Goal: Information Seeking & Learning: Learn about a topic

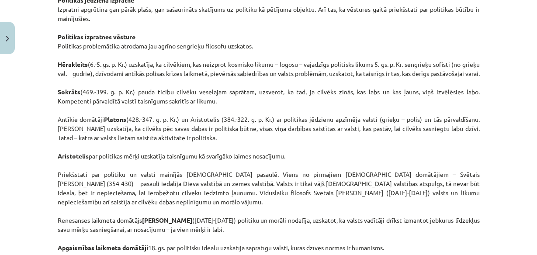
scroll to position [559, 0]
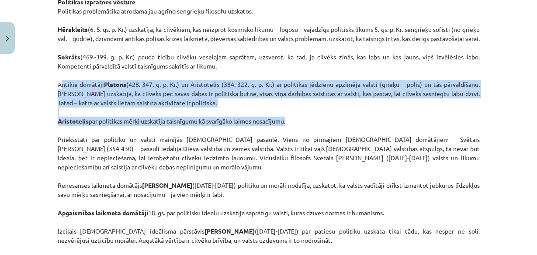
drag, startPoint x: 55, startPoint y: 93, endPoint x: 287, endPoint y: 132, distance: 235.3
click at [287, 132] on p "Vārdus ‘ politika ’, ‘politisks’ dzirdam un paši lietojam tik bieži, ka pat nea…" at bounding box center [269, 89] width 422 height 367
copy p "Antīkie domātāji [PERSON_NAME] (428.-347. g. p. Kr.) un Aristotelis (384.-322. …"
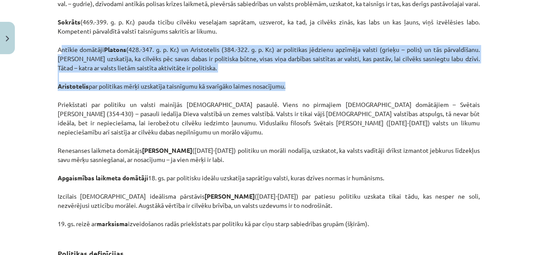
scroll to position [629, 0]
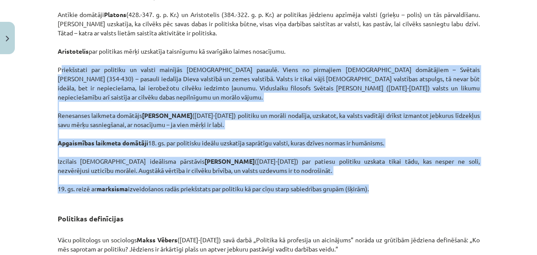
drag, startPoint x: 101, startPoint y: 87, endPoint x: 396, endPoint y: 195, distance: 313.8
click at [396, 195] on p "Vārdus ‘ politika ’, ‘politisks’ dzirdam un paši lietojam tik bieži, ka pat nea…" at bounding box center [269, 19] width 422 height 367
copy p "Loremipsumd sit ametcons ad elitse doeiusmo temporinci utlabor. Etdol ma aliqua…"
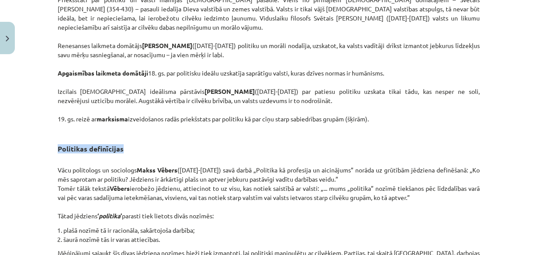
drag, startPoint x: 55, startPoint y: 158, endPoint x: 125, endPoint y: 159, distance: 69.9
click at [125, 154] on h3 "Politikas definīcijas" at bounding box center [269, 146] width 422 height 16
copy strong "Politikas definīcijas"
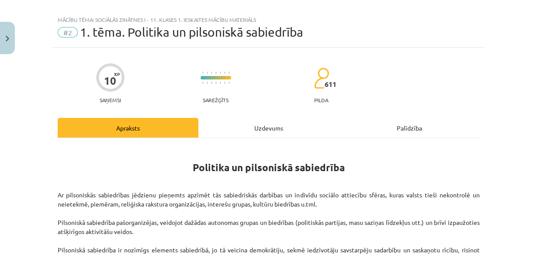
scroll to position [0, 0]
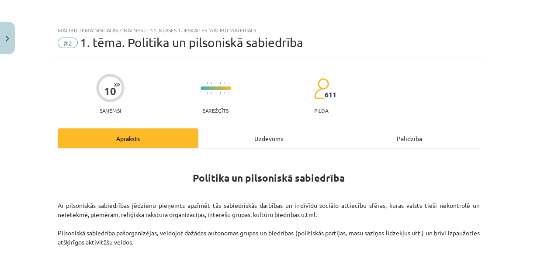
click at [274, 133] on div "Uzdevums" at bounding box center [268, 138] width 141 height 20
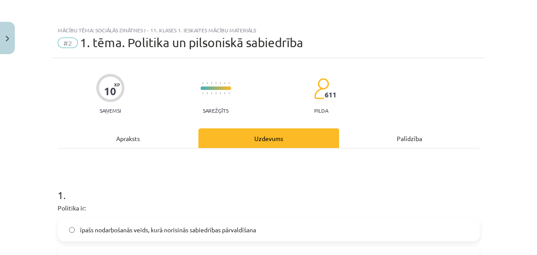
scroll to position [21, 0]
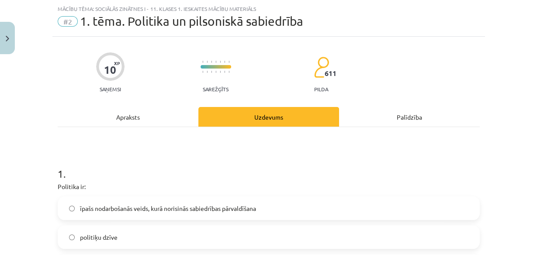
click at [143, 115] on div "Apraksts" at bounding box center [128, 117] width 141 height 20
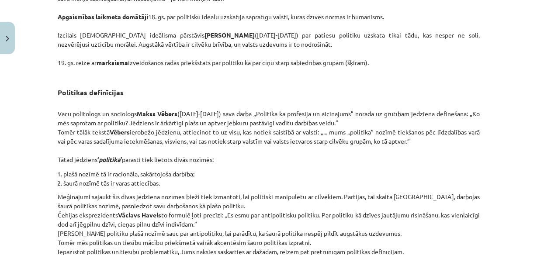
scroll to position [790, 0]
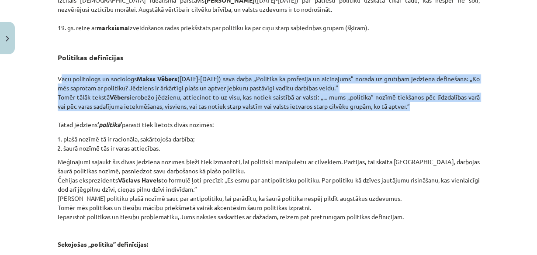
drag, startPoint x: 56, startPoint y: 86, endPoint x: 440, endPoint y: 114, distance: 384.7
click at [440, 114] on p "Vācu politologs un sociologs [PERSON_NAME] ([DATE]-[DATE]) savā darbā „Politika…" at bounding box center [269, 97] width 422 height 64
copy p "Vācu politologs un sociologs [PERSON_NAME] ([DATE]-[DATE]) savā darbā „Politika…"
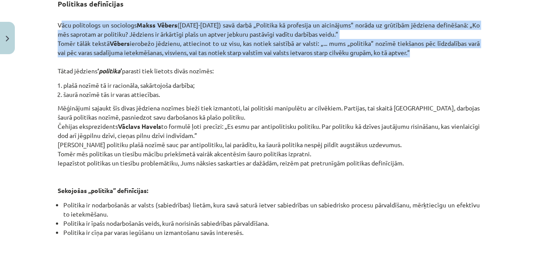
scroll to position [860, 0]
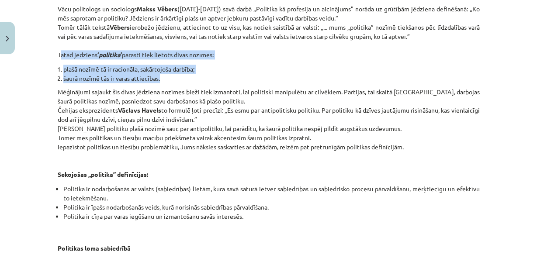
drag, startPoint x: 68, startPoint y: 66, endPoint x: 160, endPoint y: 84, distance: 93.9
copy div "Tātad jēdziens ‘ politika ’ parasti tiek lietots divās nozīmēs: plašā nozīmē tā…"
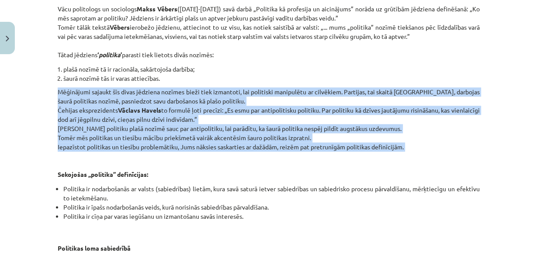
drag, startPoint x: 55, startPoint y: 100, endPoint x: 388, endPoint y: 143, distance: 335.3
click at [437, 166] on p "Mēģinājumi sajaukt šīs divas jēdziena nozīmes bieži tiek izmantoti, lai politis…" at bounding box center [269, 133] width 422 height 92
copy p "Mēģinājumi sajaukt šīs divas jēdziena nozīmes bieži tiek izmantoti, lai politis…"
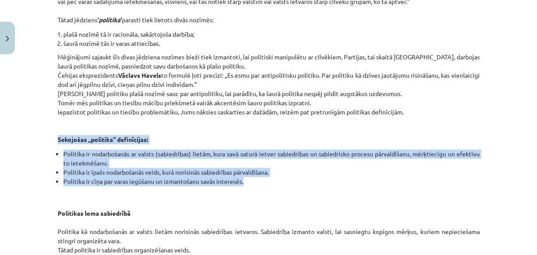
drag, startPoint x: 55, startPoint y: 147, endPoint x: 286, endPoint y: 191, distance: 234.9
copy div "Sekojošas „politika” definīcijas: Politika ir nodarbošanās ar valsts (sabiedrīb…"
click at [129, 162] on li "Politika ir nodarbošanās ar valsts (sabiedrības) lietām, kura savā saturā ietve…" at bounding box center [271, 158] width 416 height 18
drag, startPoint x: 54, startPoint y: 147, endPoint x: 254, endPoint y: 184, distance: 203.1
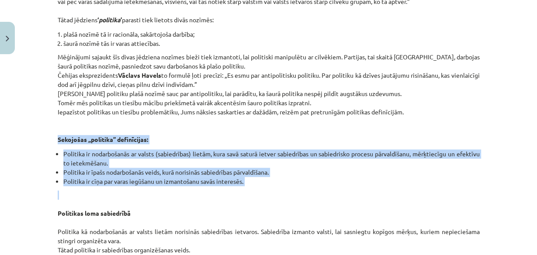
copy div "Sekojošas „politika” definīcijas: Politika ir nodarbošanās ar valsts (sabiedrīb…"
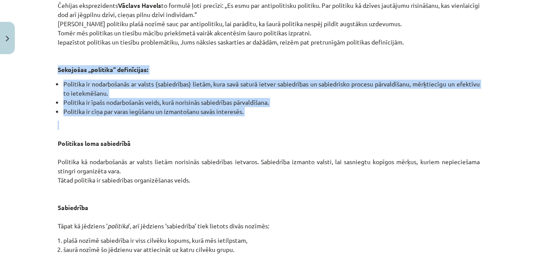
scroll to position [1000, 0]
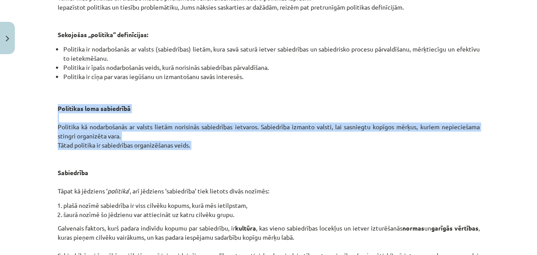
drag, startPoint x: 55, startPoint y: 116, endPoint x: 200, endPoint y: 159, distance: 151.4
click at [202, 159] on p "Politikas loma sabiedrībā Politika kā nodarbošanās ar valsts lietām norisinās s…" at bounding box center [269, 141] width 422 height 110
copy p "Politikas loma sabiedrībā Politika kā nodarbošanās ar valsts lietām norisinās s…"
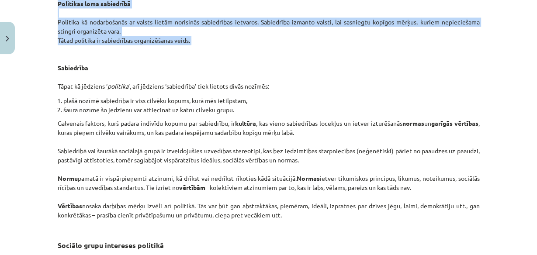
scroll to position [1140, 0]
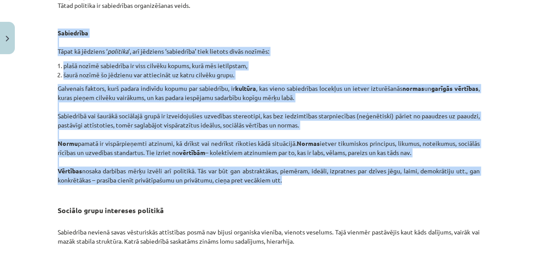
drag, startPoint x: 55, startPoint y: 40, endPoint x: 353, endPoint y: 156, distance: 319.7
copy div "Loremipsum Dolor si ametcons ‘ adipisci ’, eli seddoeiu ‘temporinci’ utla etdol…"
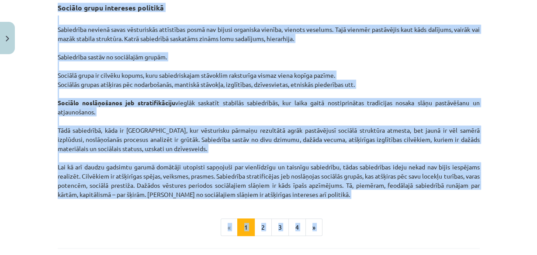
scroll to position [1407, 0]
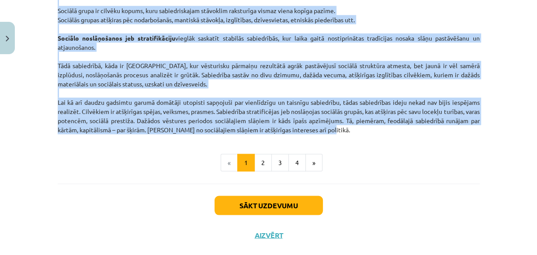
drag, startPoint x: 55, startPoint y: 43, endPoint x: 364, endPoint y: 126, distance: 319.9
click at [256, 169] on button "2" at bounding box center [262, 162] width 17 height 17
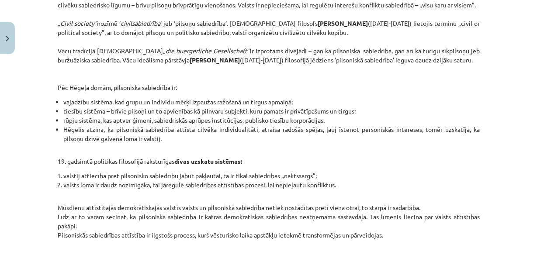
scroll to position [435, 0]
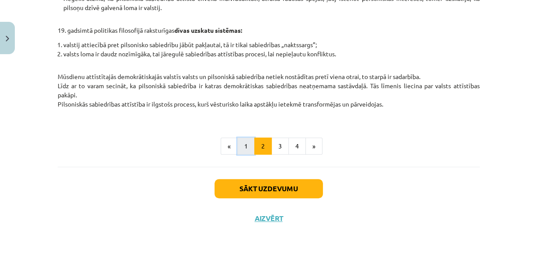
click at [243, 148] on button "1" at bounding box center [245, 146] width 17 height 17
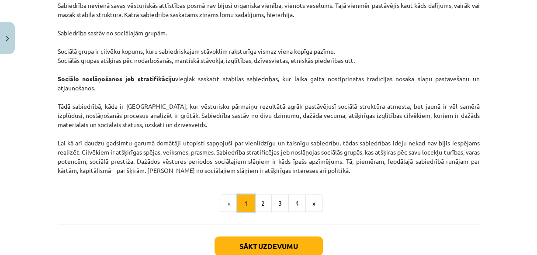
scroll to position [1431, 0]
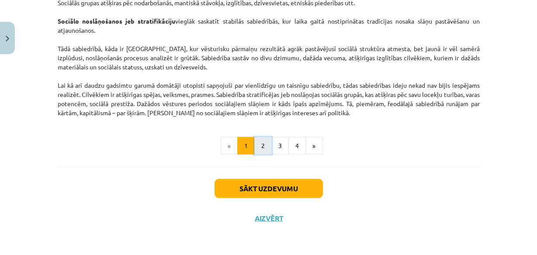
click at [264, 145] on button "2" at bounding box center [262, 145] width 17 height 17
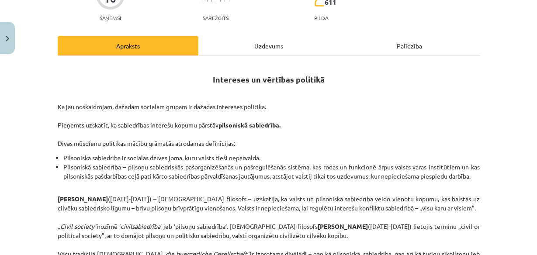
scroll to position [16, 0]
